Goal: Register for event/course

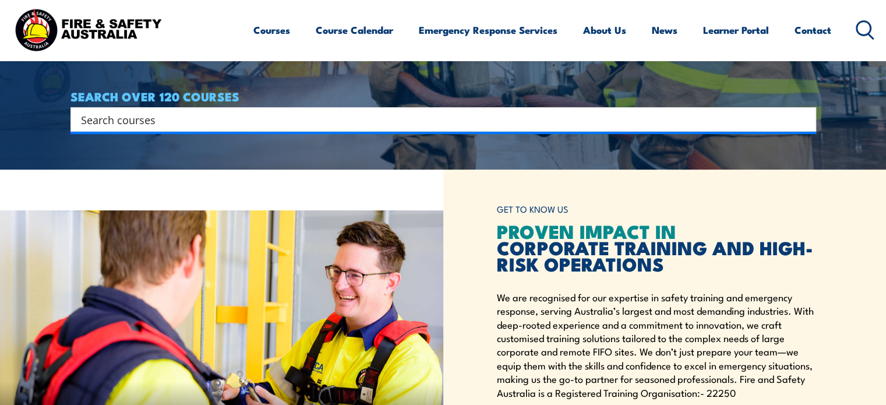
scroll to position [235, 0]
click at [249, 118] on input "Search input" at bounding box center [436, 119] width 710 height 17
type input "hsr"
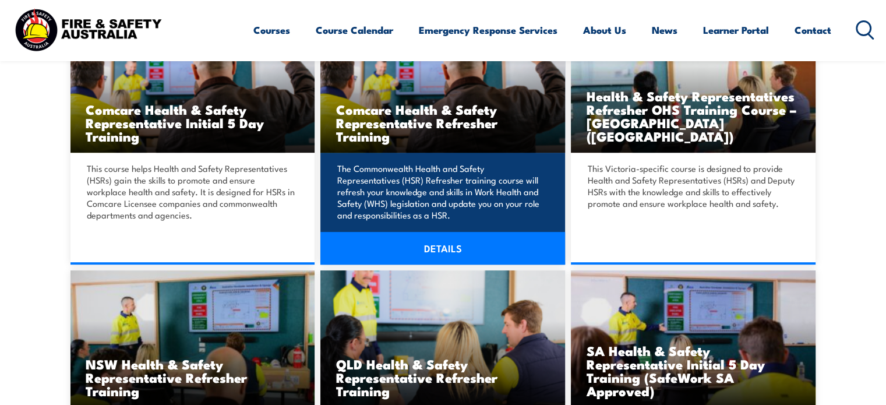
scroll to position [365, 0]
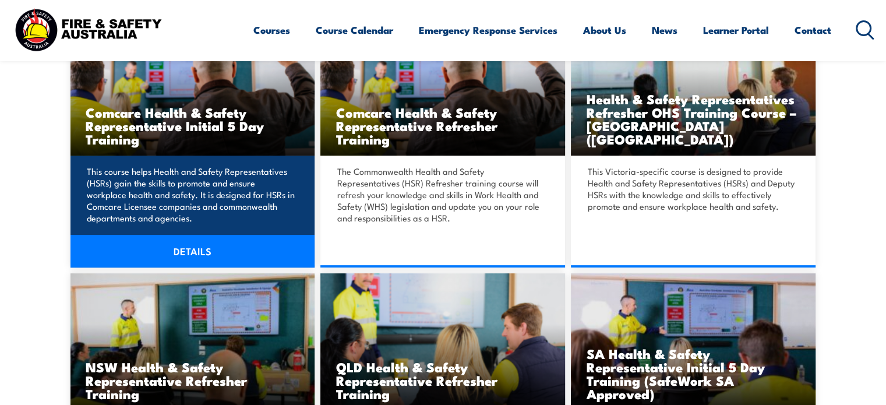
click at [266, 122] on h3 "Comcare Health & Safety Representative Initial 5 Day Training" at bounding box center [193, 125] width 214 height 40
click at [251, 265] on link "DETAILS" at bounding box center [192, 251] width 245 height 33
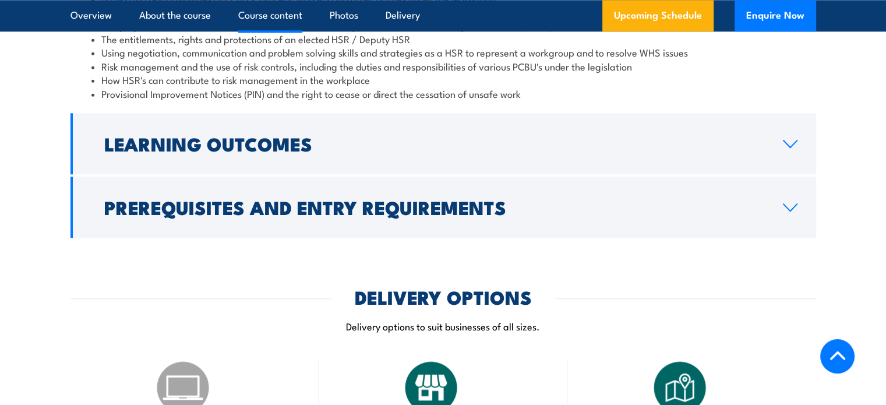
scroll to position [1256, 0]
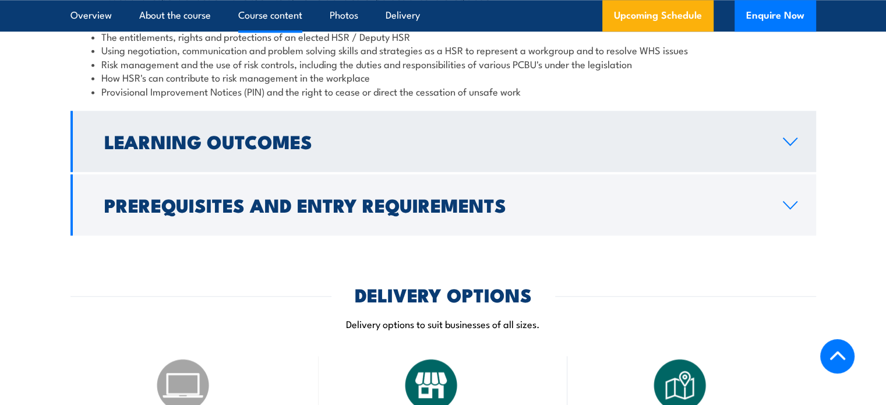
click at [656, 144] on h2 "Learning Outcomes" at bounding box center [434, 141] width 660 height 16
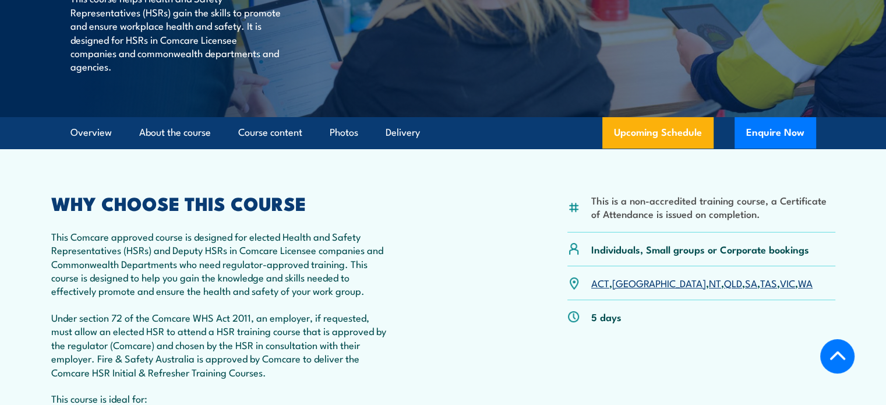
scroll to position [284, 0]
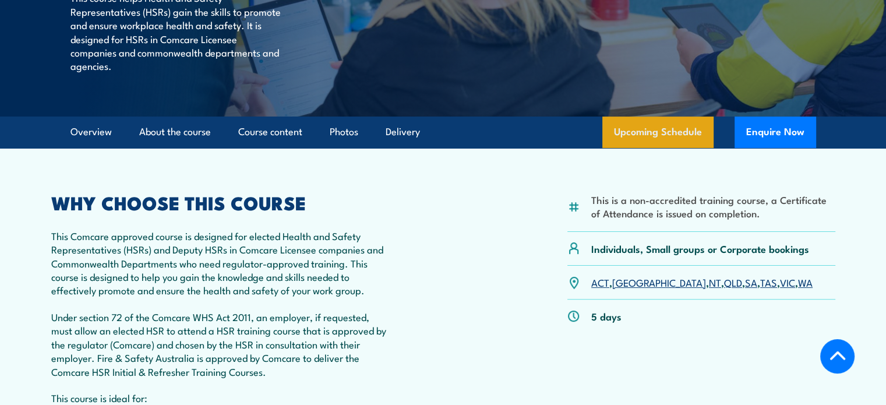
click at [671, 128] on link "Upcoming Schedule" at bounding box center [657, 132] width 111 height 31
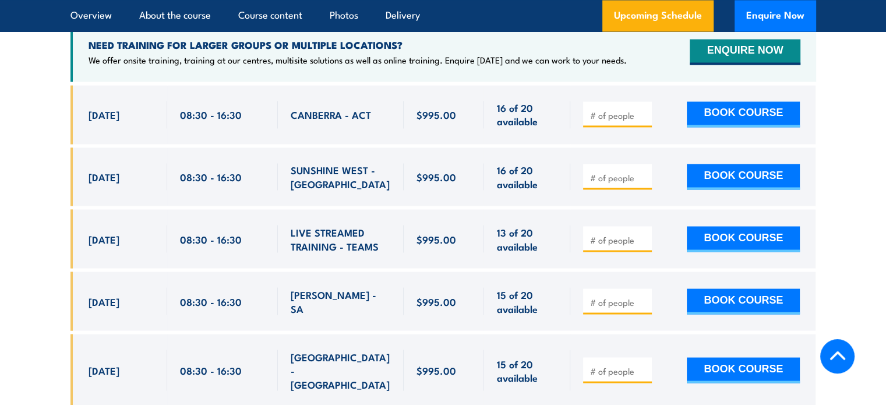
scroll to position [2038, 0]
